Goal: Browse casually

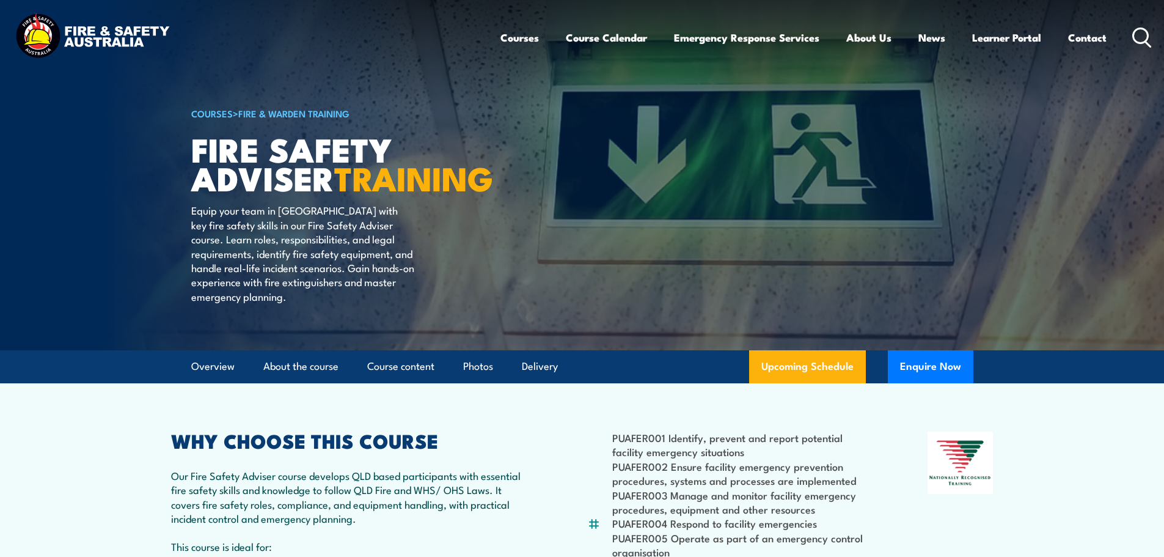
click at [119, 27] on img at bounding box center [92, 37] width 160 height 53
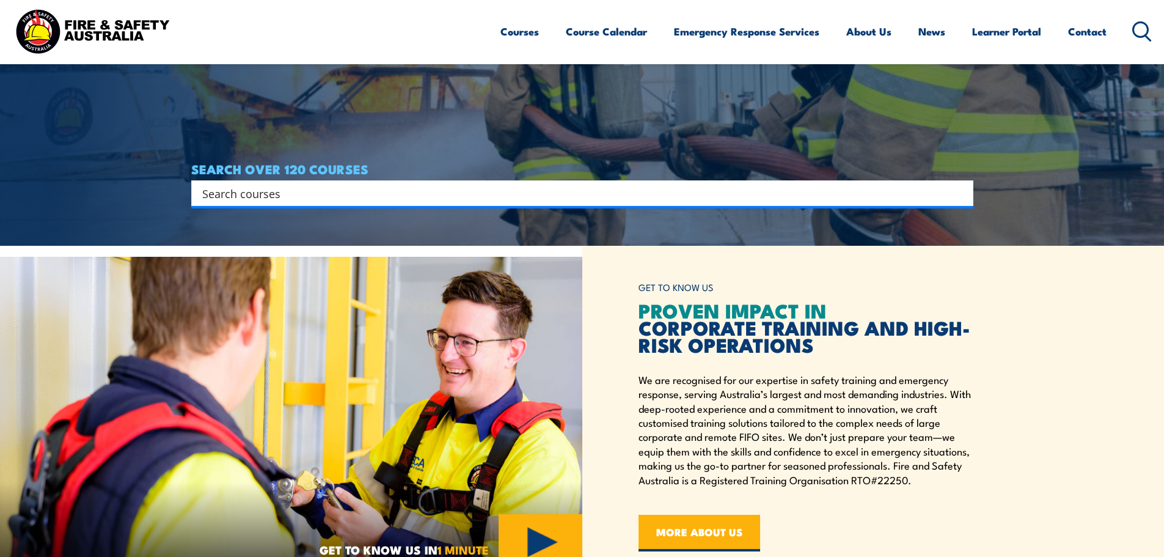
scroll to position [428, 0]
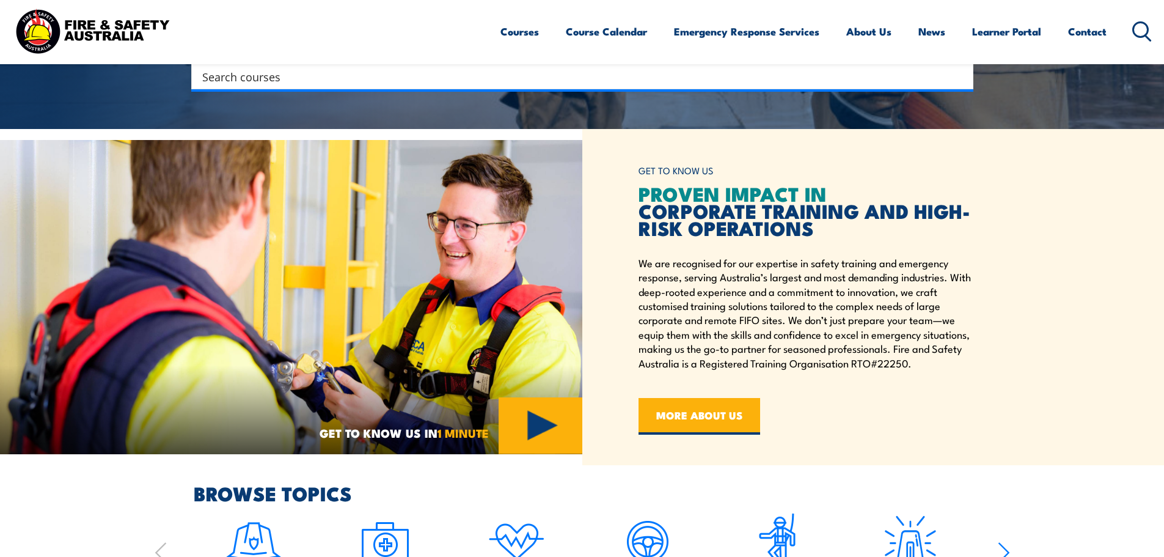
click at [89, 21] on img at bounding box center [92, 31] width 160 height 53
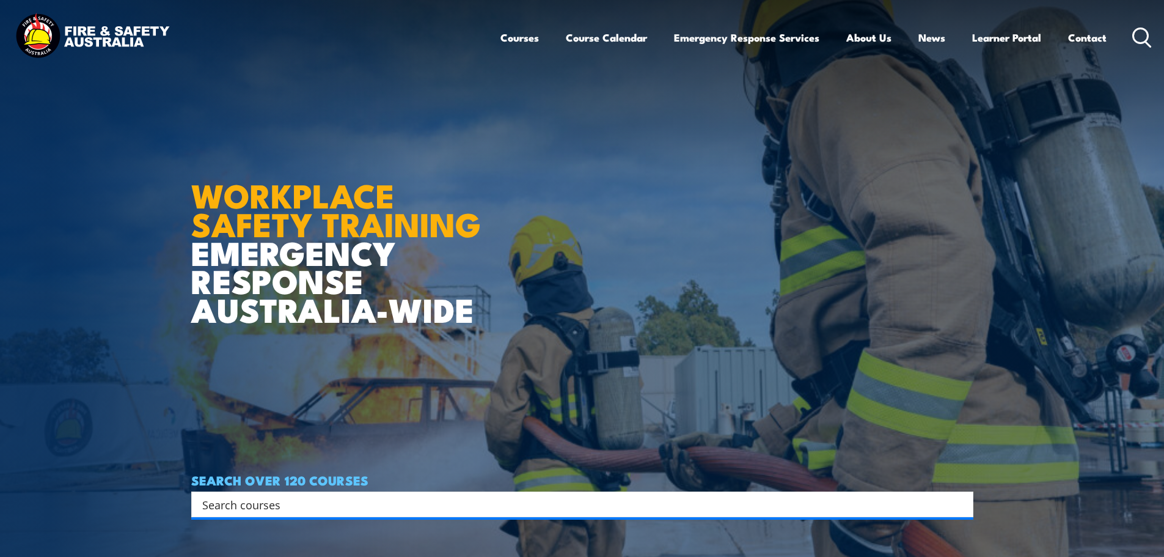
click at [80, 27] on img at bounding box center [92, 37] width 160 height 53
click at [1136, 524] on icon "chat-button" at bounding box center [1137, 530] width 20 height 16
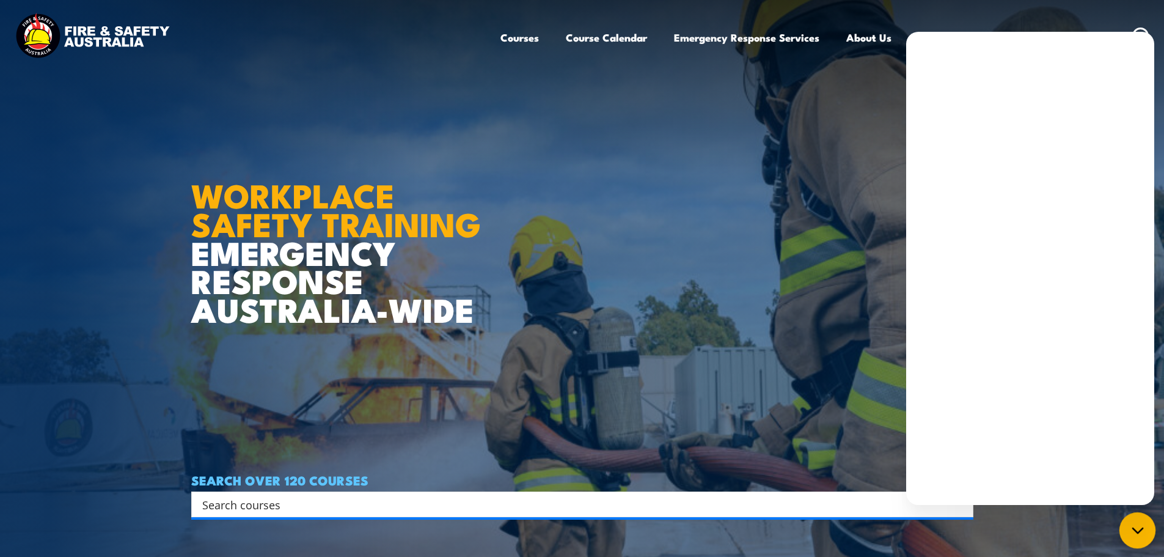
click at [1141, 537] on icon "chat-button" at bounding box center [1138, 530] width 16 height 16
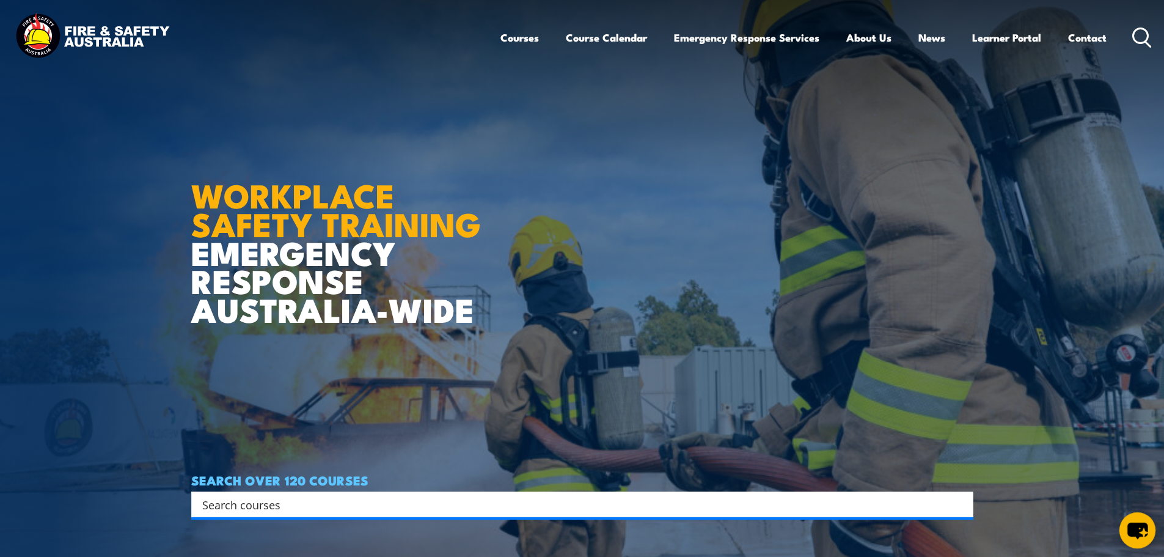
click at [1142, 530] on icon "chat-button" at bounding box center [1137, 530] width 20 height 16
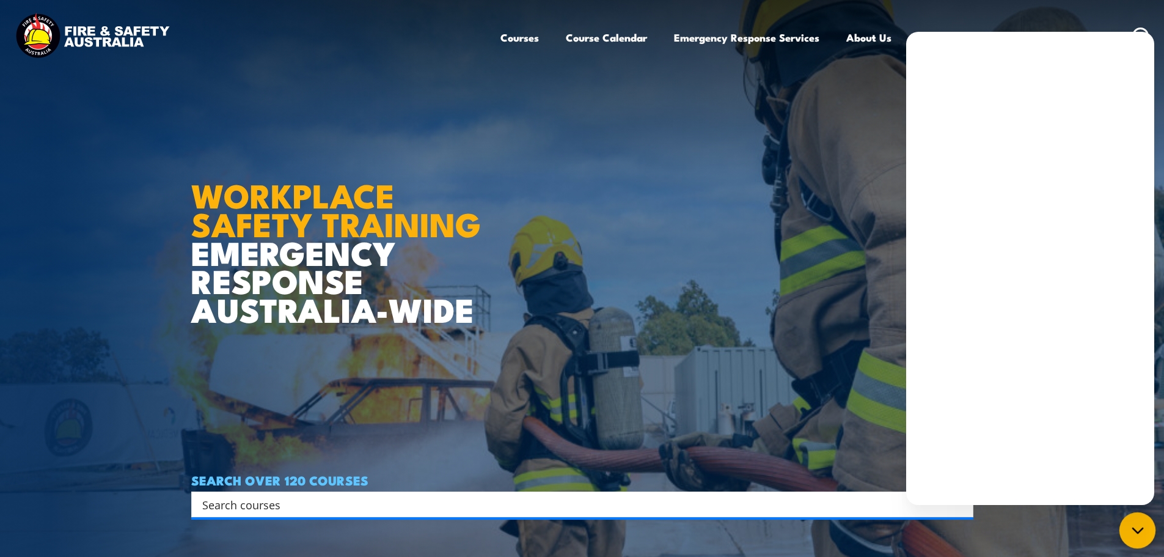
click at [1142, 530] on icon "chat-button" at bounding box center [1138, 530] width 16 height 16
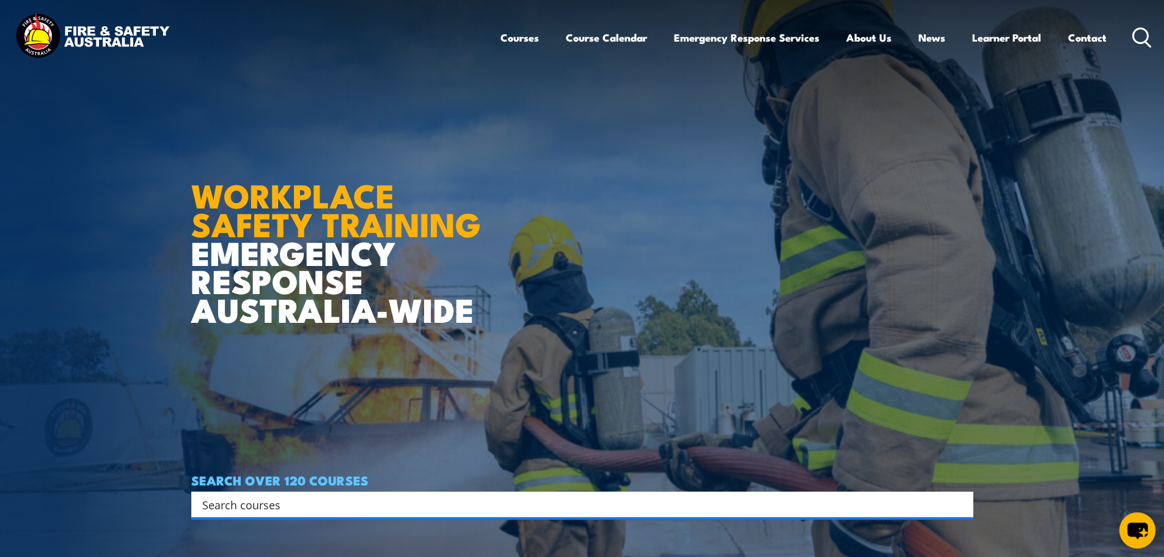
click at [1135, 522] on icon "chat-button" at bounding box center [1137, 530] width 36 height 36
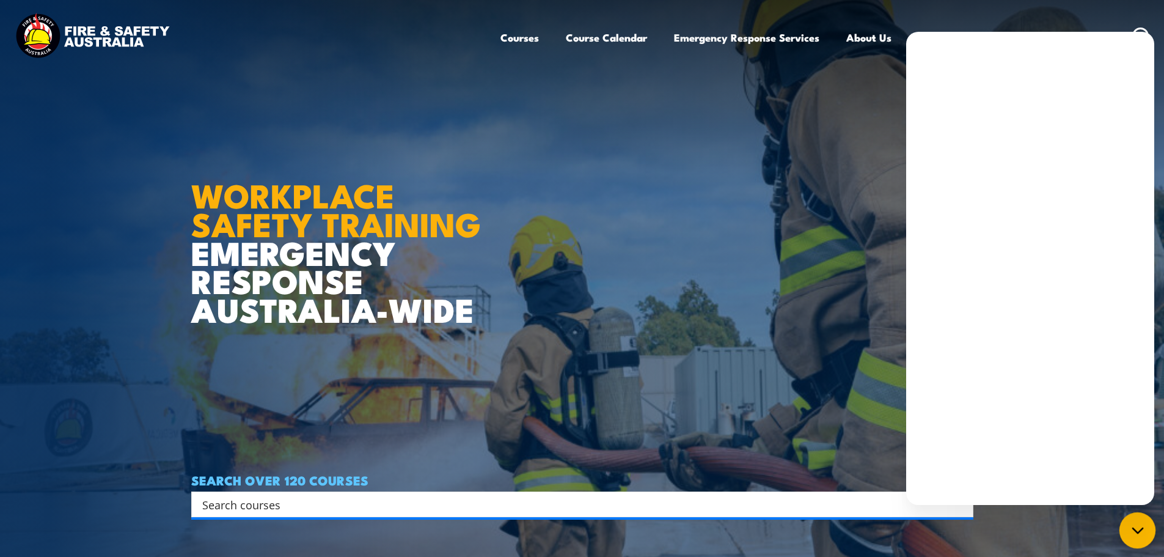
click at [1135, 522] on icon "chat-button" at bounding box center [1138, 530] width 16 height 16
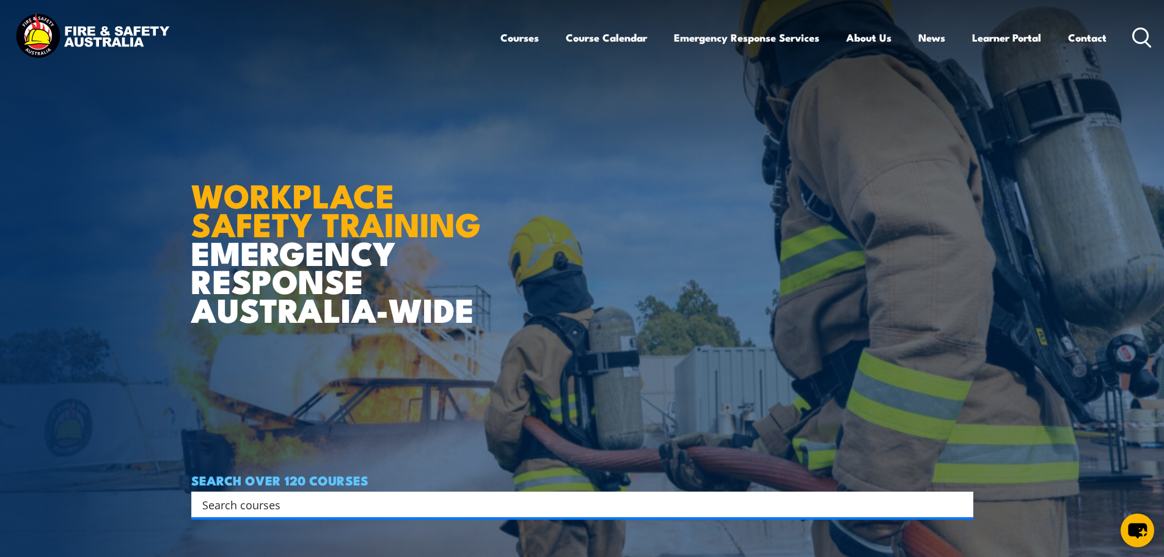
click at [1121, 513] on button "chat-button" at bounding box center [1138, 530] width 34 height 34
